Goal: Check status: Check status

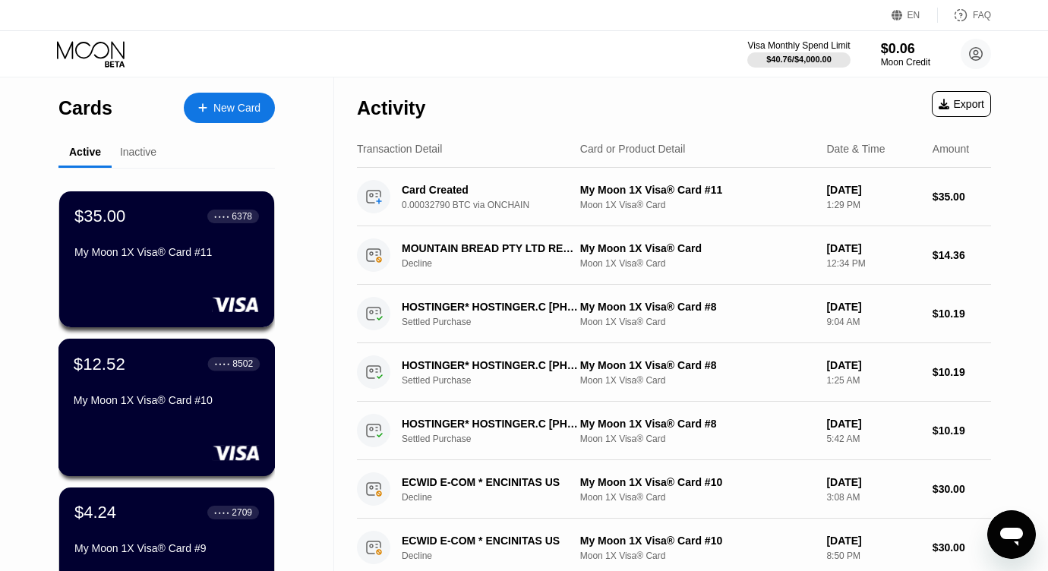
click at [169, 392] on div "$12.52 ● ● ● ● 8502 My Moon 1X Visa® Card #10" at bounding box center [167, 383] width 186 height 58
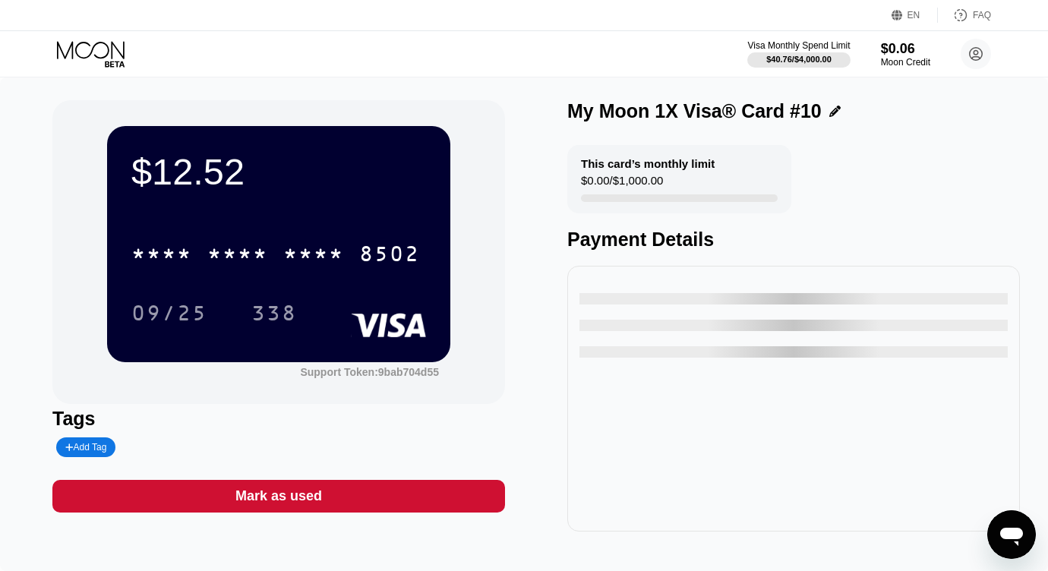
click at [288, 233] on div "* * * * * * * * * * * * 8502" at bounding box center [278, 249] width 295 height 52
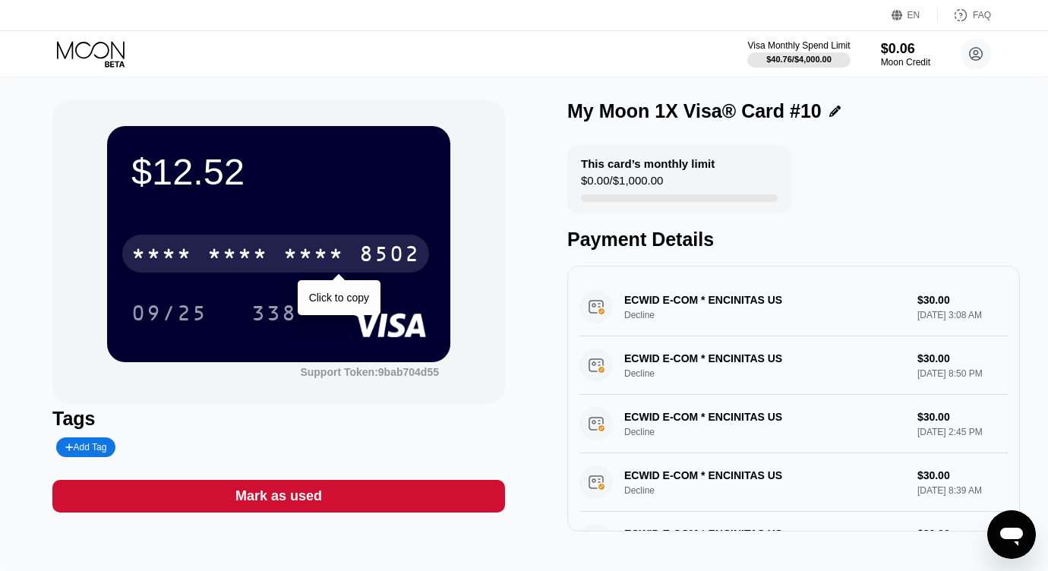
click at [290, 272] on div "* * * * * * * * * * * * 8502" at bounding box center [275, 254] width 307 height 38
click at [286, 257] on div "2568" at bounding box center [313, 256] width 61 height 24
click at [286, 257] on div "* * * *" at bounding box center [313, 256] width 61 height 24
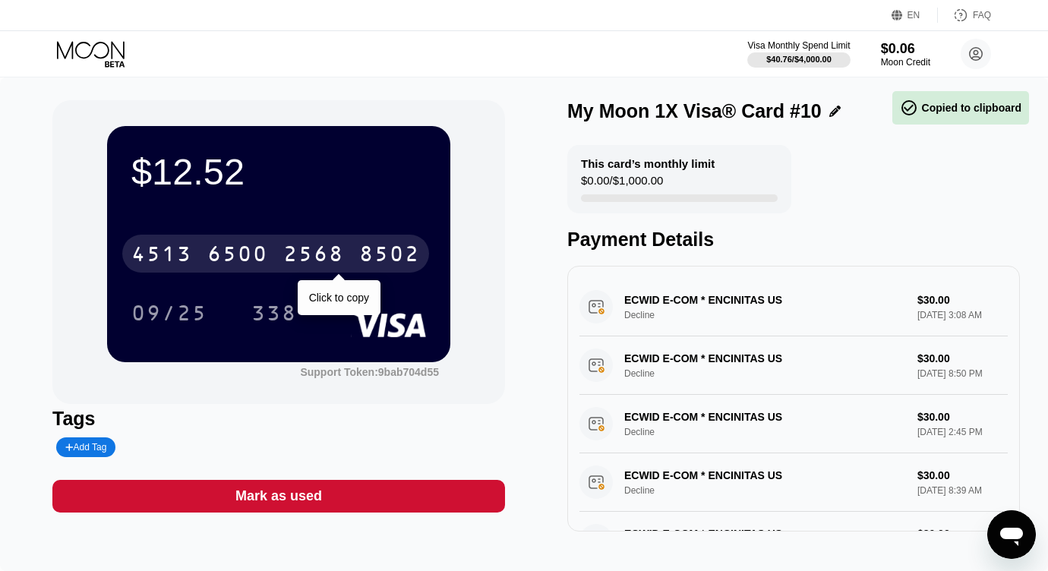
click at [361, 251] on div "8502" at bounding box center [389, 256] width 61 height 24
click at [293, 241] on div "* * * * * * * * * * * * 8502" at bounding box center [275, 254] width 307 height 38
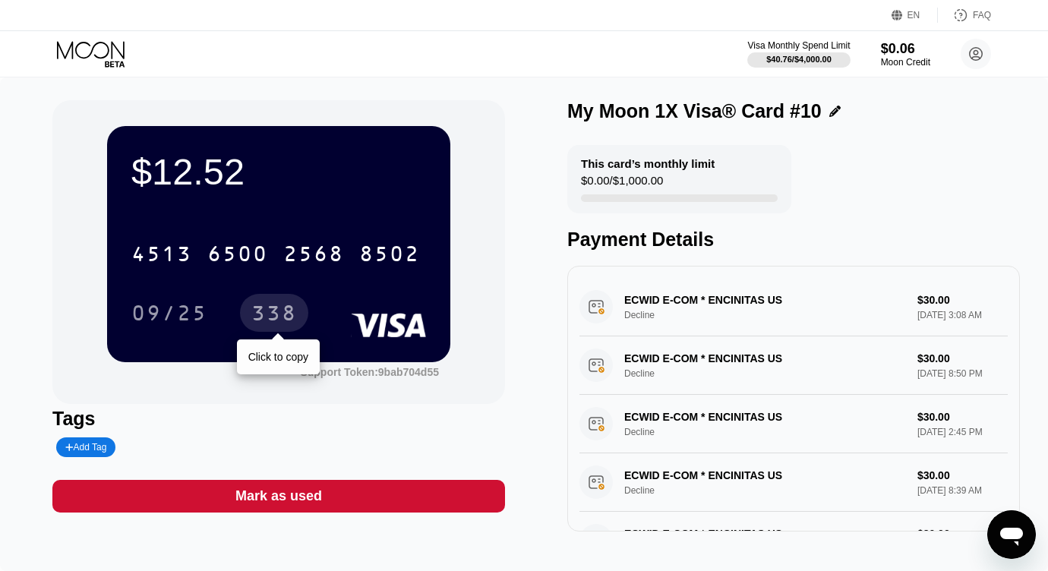
click at [267, 300] on div "338" at bounding box center [274, 313] width 68 height 38
